Goal: Navigation & Orientation: Find specific page/section

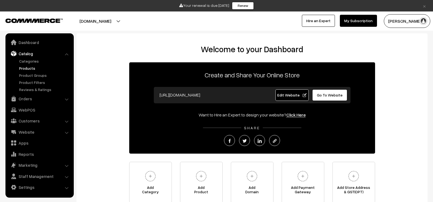
click at [27, 68] on link "Products" at bounding box center [45, 68] width 54 height 6
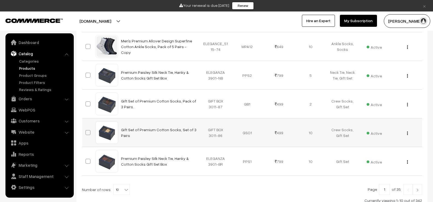
scroll to position [289, 0]
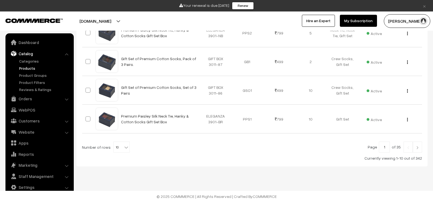
click at [418, 148] on img at bounding box center [417, 147] width 5 height 3
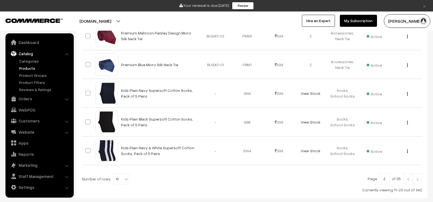
scroll to position [273, 0]
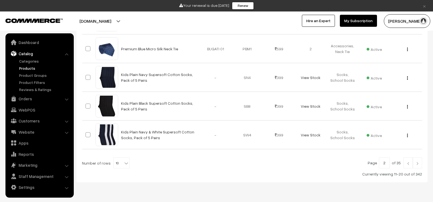
click at [418, 162] on link at bounding box center [417, 163] width 9 height 11
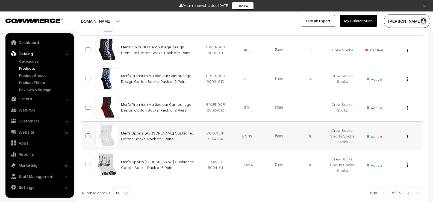
scroll to position [289, 0]
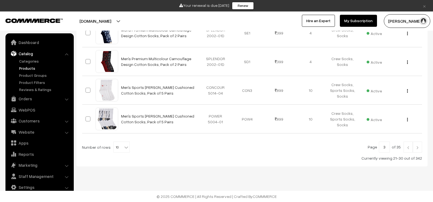
click at [419, 148] on img at bounding box center [417, 147] width 5 height 3
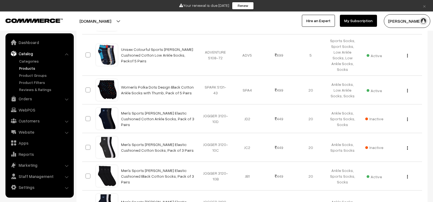
scroll to position [273, 0]
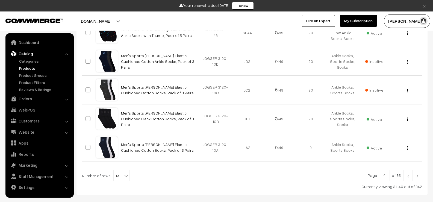
click at [418, 175] on img at bounding box center [417, 175] width 5 height 3
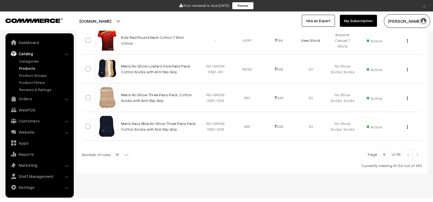
scroll to position [289, 0]
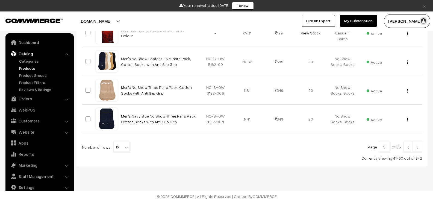
click at [419, 148] on img at bounding box center [417, 147] width 5 height 3
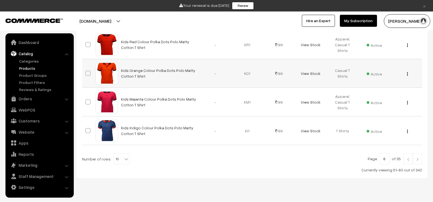
scroll to position [289, 0]
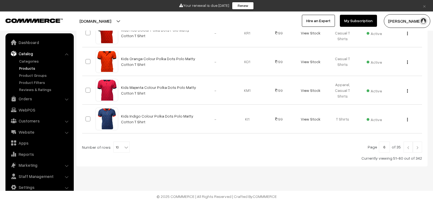
click at [418, 147] on img at bounding box center [417, 147] width 5 height 3
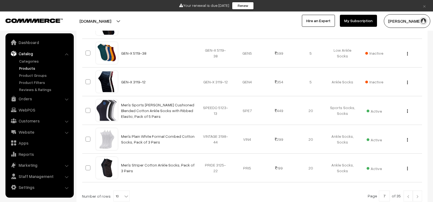
scroll to position [289, 0]
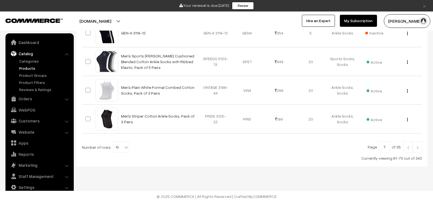
click at [418, 147] on img at bounding box center [417, 147] width 5 height 3
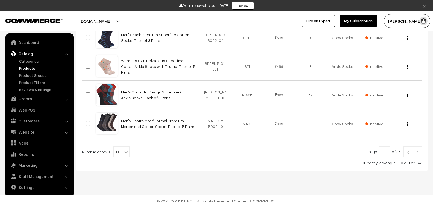
scroll to position [290, 0]
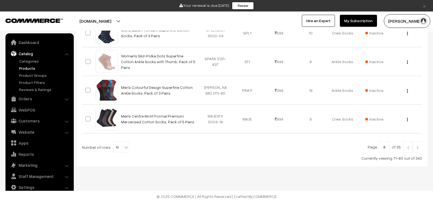
click at [418, 147] on img at bounding box center [417, 147] width 5 height 3
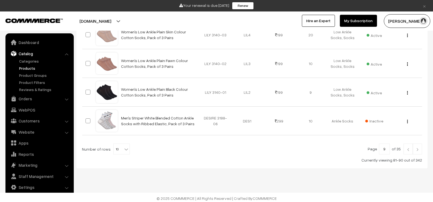
scroll to position [289, 0]
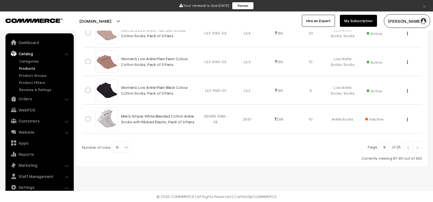
click at [418, 148] on img at bounding box center [417, 147] width 5 height 3
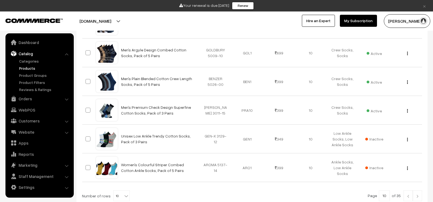
scroll to position [273, 0]
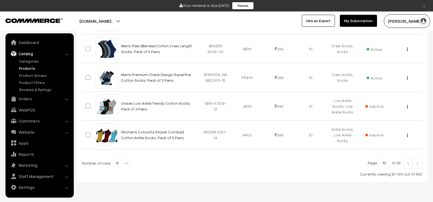
click at [417, 164] on img at bounding box center [417, 163] width 5 height 3
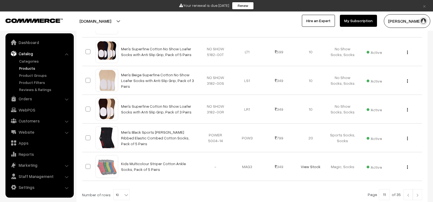
scroll to position [273, 0]
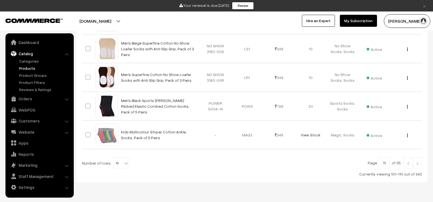
click at [417, 163] on img at bounding box center [417, 163] width 5 height 3
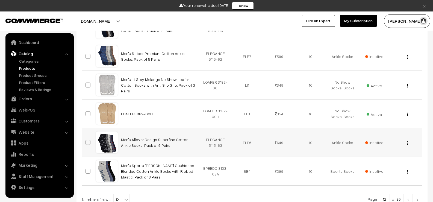
scroll to position [289, 0]
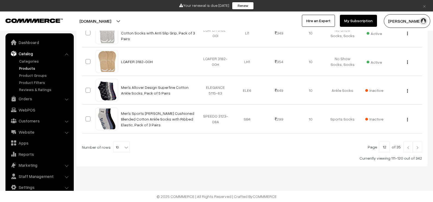
click at [416, 147] on img at bounding box center [417, 147] width 5 height 3
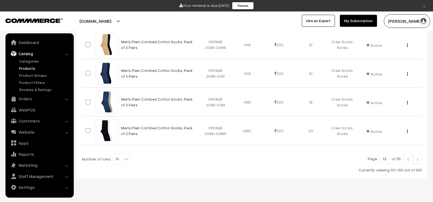
scroll to position [289, 0]
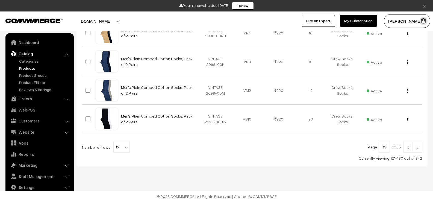
click at [418, 148] on img at bounding box center [417, 147] width 5 height 3
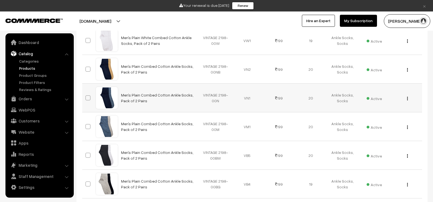
scroll to position [246, 0]
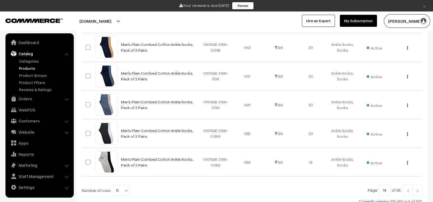
click at [419, 192] on img at bounding box center [417, 190] width 5 height 3
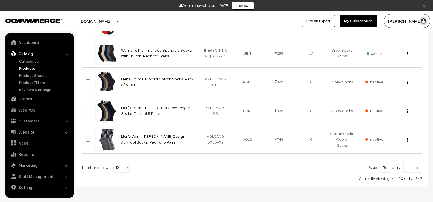
scroll to position [273, 0]
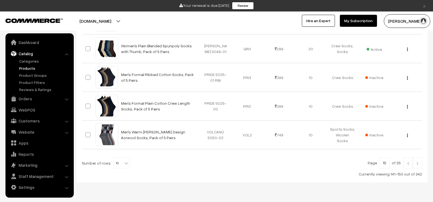
click at [419, 165] on img at bounding box center [417, 163] width 5 height 3
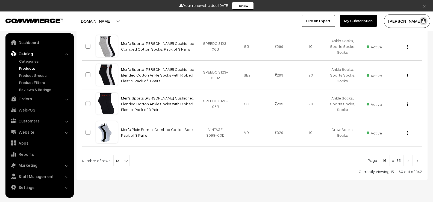
scroll to position [289, 0]
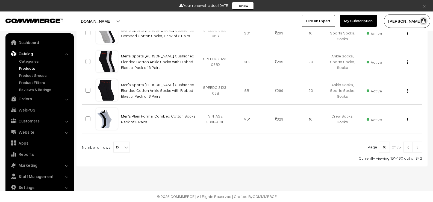
click at [418, 149] on img at bounding box center [417, 147] width 5 height 3
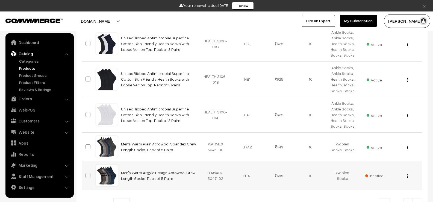
scroll to position [301, 0]
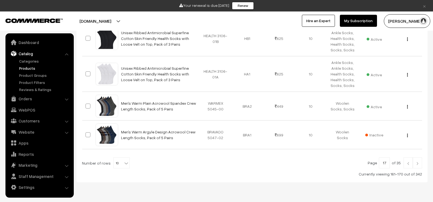
click at [418, 164] on img at bounding box center [417, 163] width 5 height 3
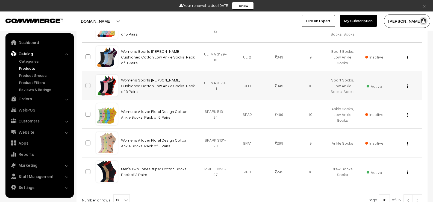
scroll to position [246, 0]
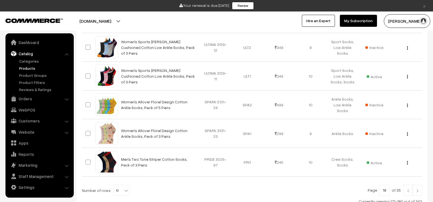
click at [410, 191] on img at bounding box center [408, 190] width 5 height 3
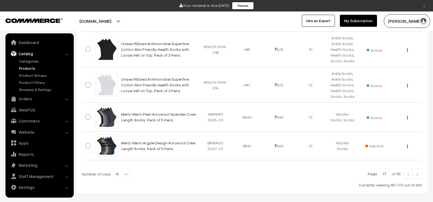
scroll to position [301, 0]
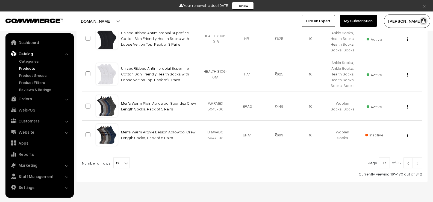
click at [409, 163] on img at bounding box center [408, 163] width 5 height 3
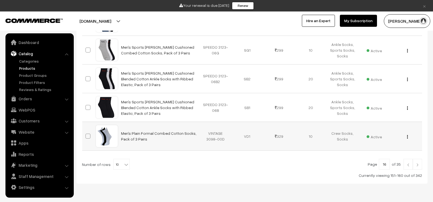
scroll to position [289, 0]
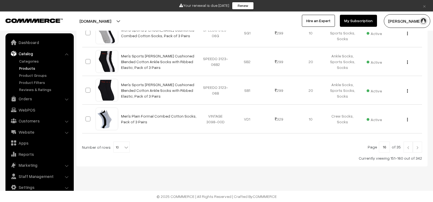
click at [409, 148] on img at bounding box center [408, 147] width 5 height 3
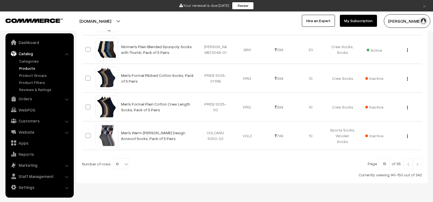
scroll to position [273, 0]
click at [409, 165] on img at bounding box center [408, 163] width 5 height 3
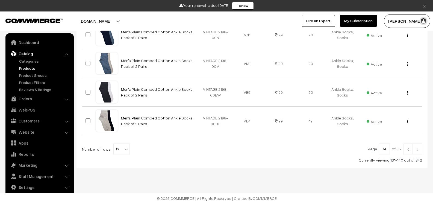
scroll to position [289, 0]
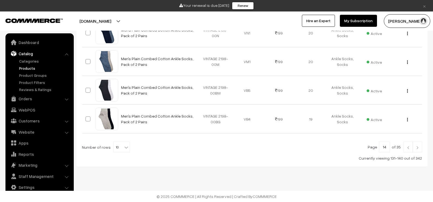
click at [409, 147] on img at bounding box center [408, 147] width 5 height 3
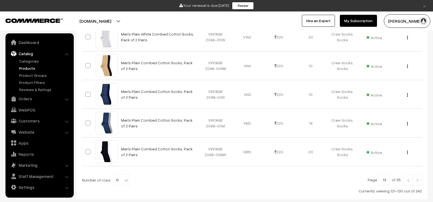
scroll to position [289, 0]
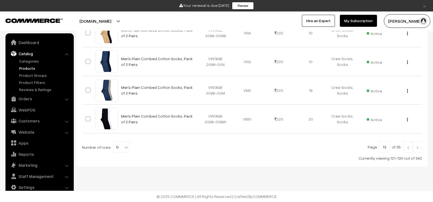
click at [409, 147] on img at bounding box center [408, 147] width 5 height 3
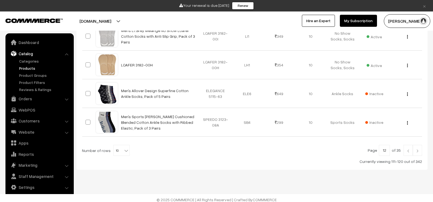
scroll to position [289, 0]
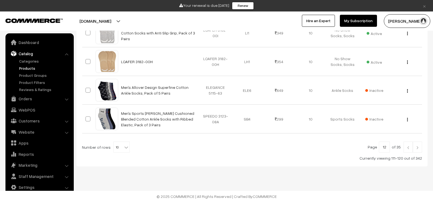
click at [409, 147] on img at bounding box center [408, 147] width 5 height 3
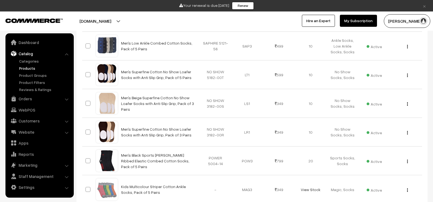
scroll to position [289, 0]
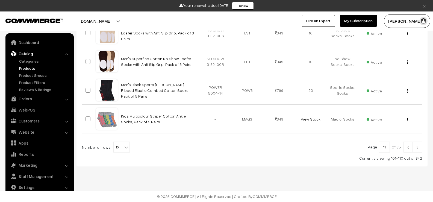
click at [409, 147] on img at bounding box center [408, 147] width 5 height 3
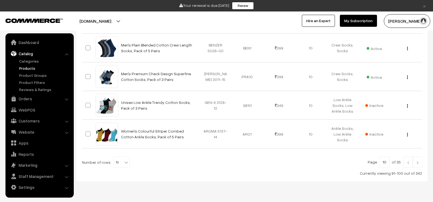
scroll to position [289, 0]
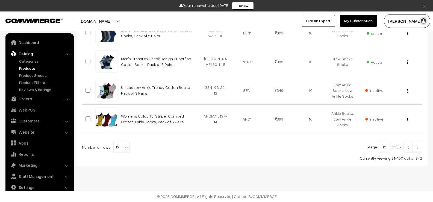
click at [408, 147] on img at bounding box center [408, 147] width 5 height 3
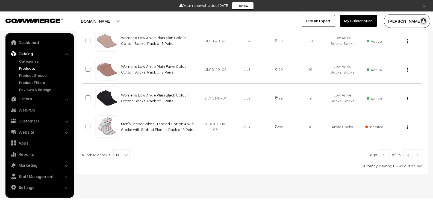
scroll to position [289, 0]
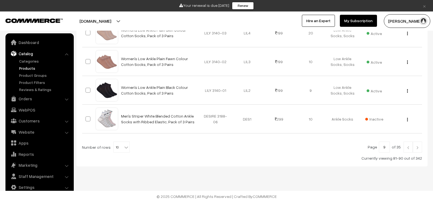
click at [410, 148] on img at bounding box center [408, 147] width 5 height 3
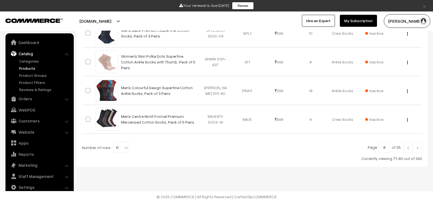
scroll to position [290, 0]
click at [409, 148] on img at bounding box center [408, 147] width 5 height 3
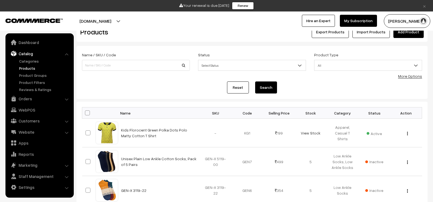
scroll to position [33, 0]
